Goal: Navigation & Orientation: Find specific page/section

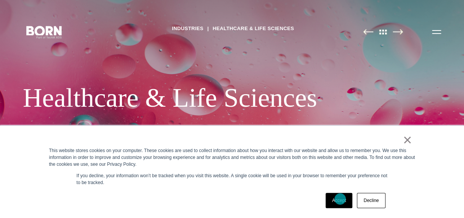
click at [340, 199] on link "Accept" at bounding box center [339, 200] width 27 height 15
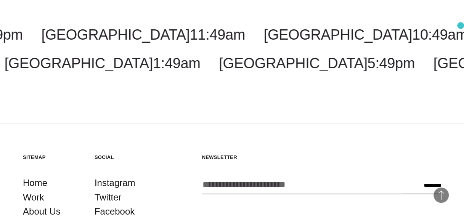
scroll to position [2955, 0]
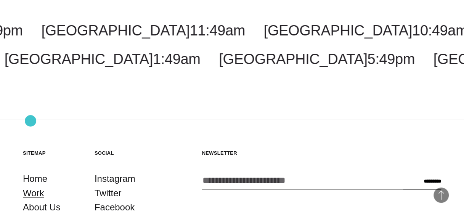
click at [30, 186] on link "Work" at bounding box center [33, 193] width 21 height 14
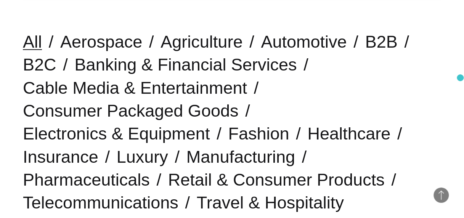
scroll to position [200, 0]
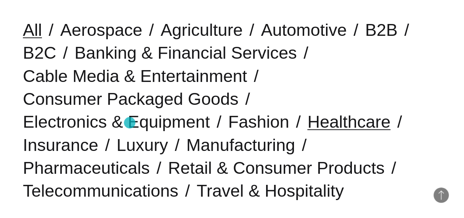
click at [307, 123] on link "Healthcare" at bounding box center [348, 121] width 83 height 19
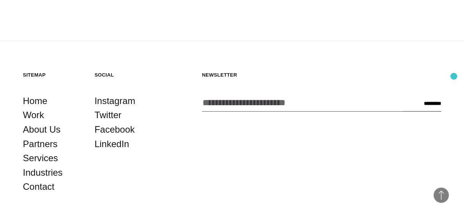
scroll to position [898, 0]
